Goal: Navigation & Orientation: Find specific page/section

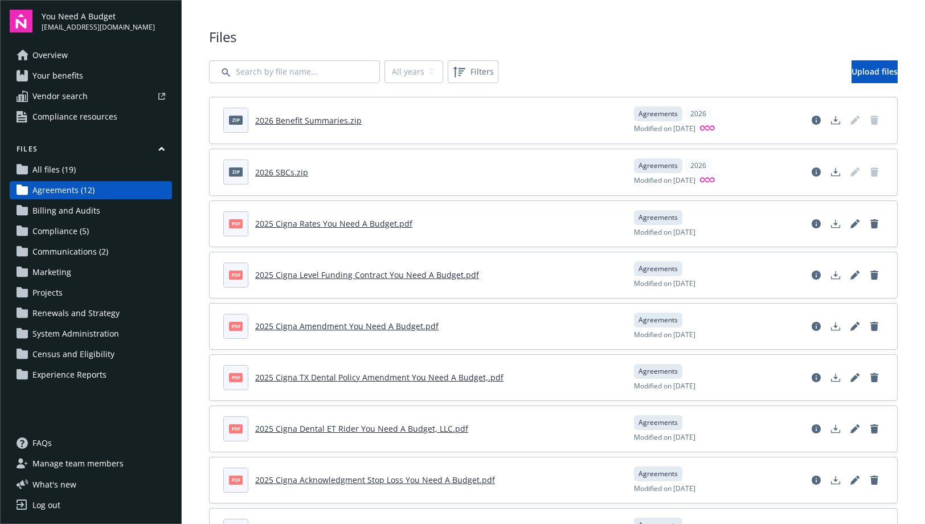
click at [113, 54] on link "Overview" at bounding box center [91, 55] width 162 height 18
